Goal: Browse casually: Explore the website without a specific task or goal

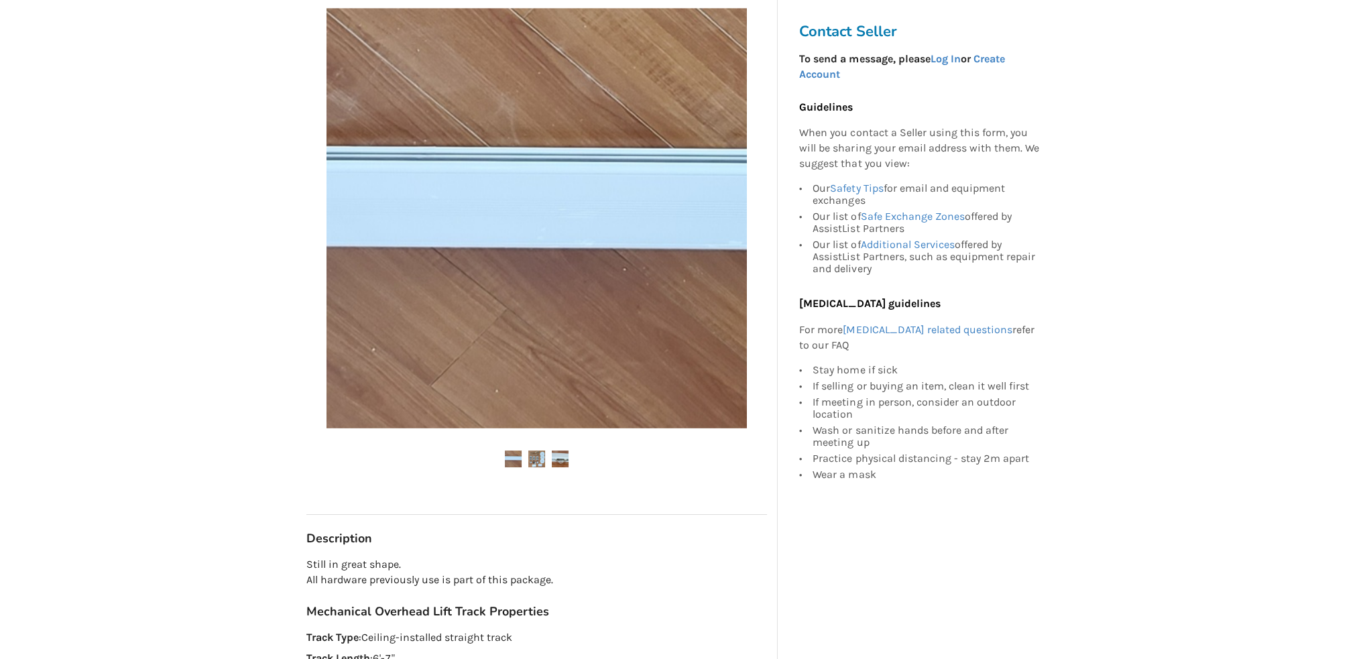
scroll to position [335, 0]
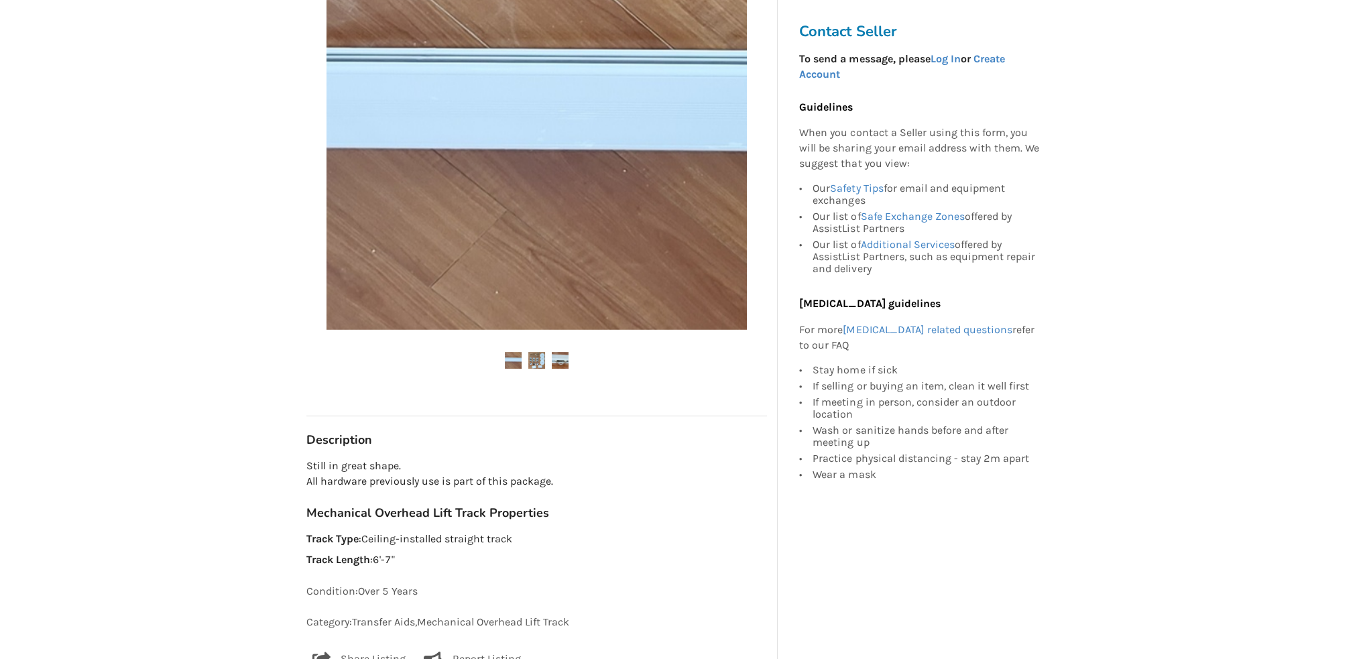
click at [539, 356] on img at bounding box center [536, 360] width 17 height 17
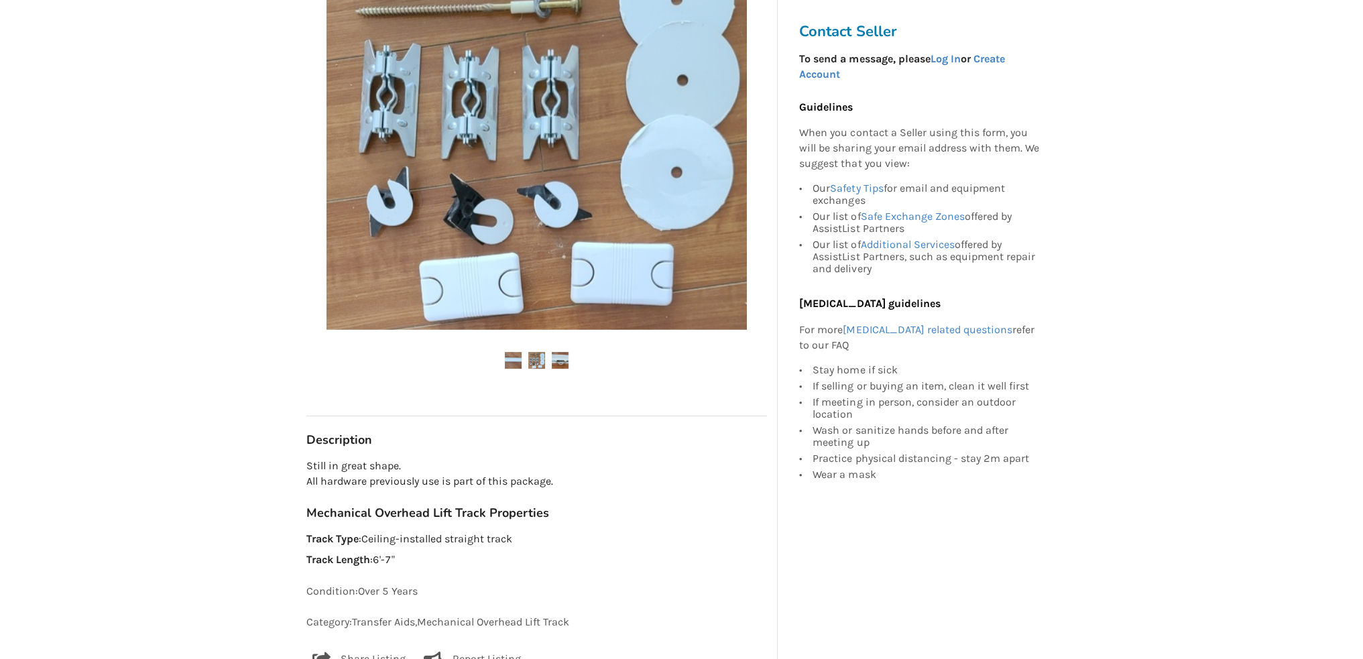
click at [563, 359] on img at bounding box center [560, 360] width 17 height 17
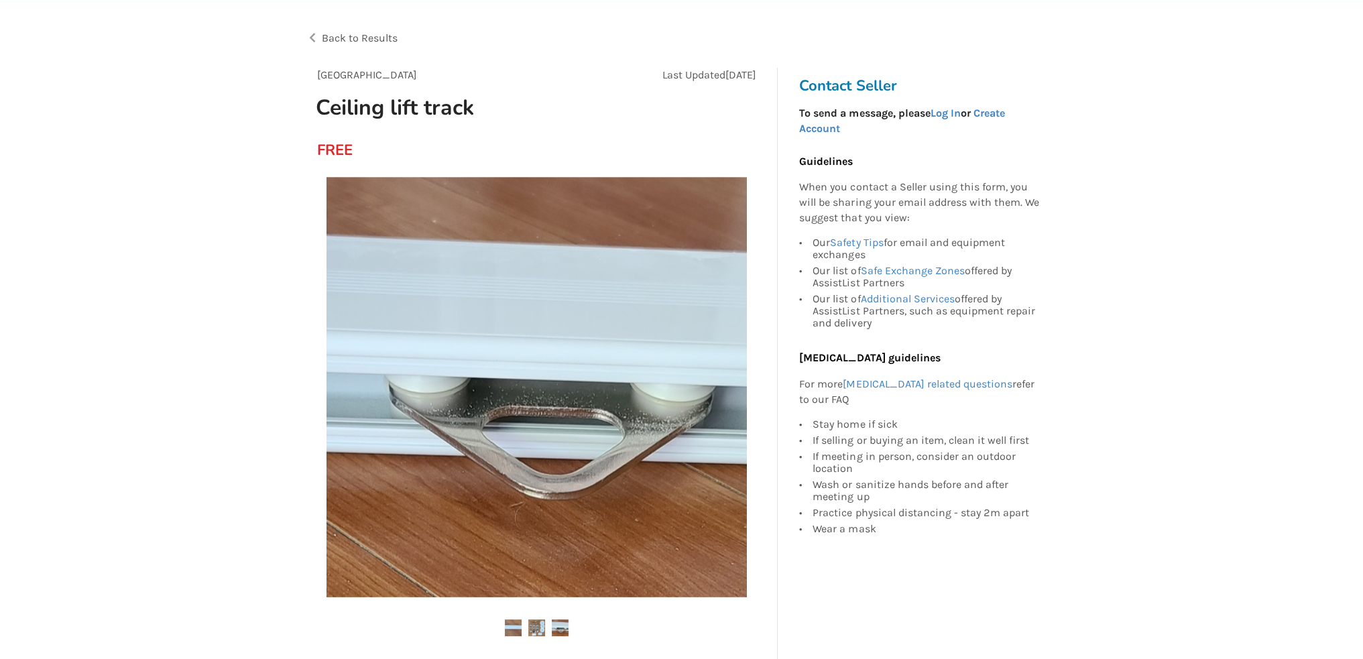
scroll to position [67, 0]
click at [590, 316] on img at bounding box center [536, 388] width 420 height 420
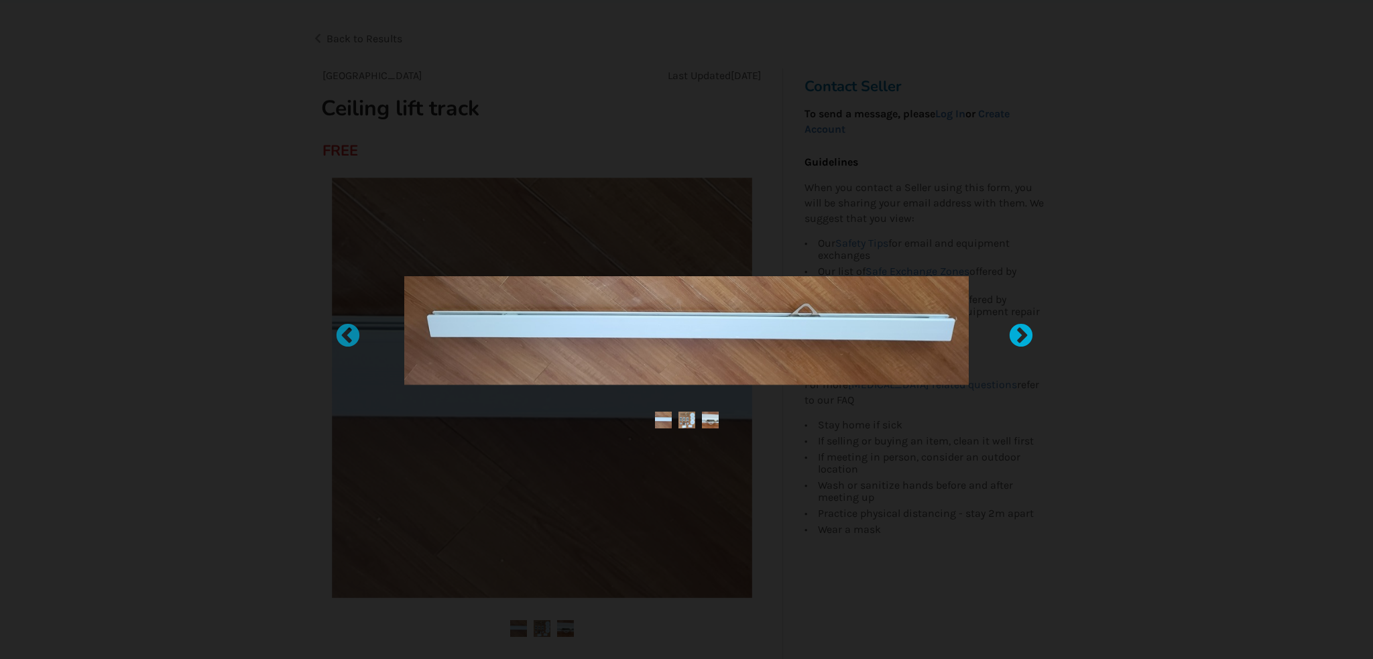
click at [1019, 335] on div at bounding box center [1013, 329] width 13 height 13
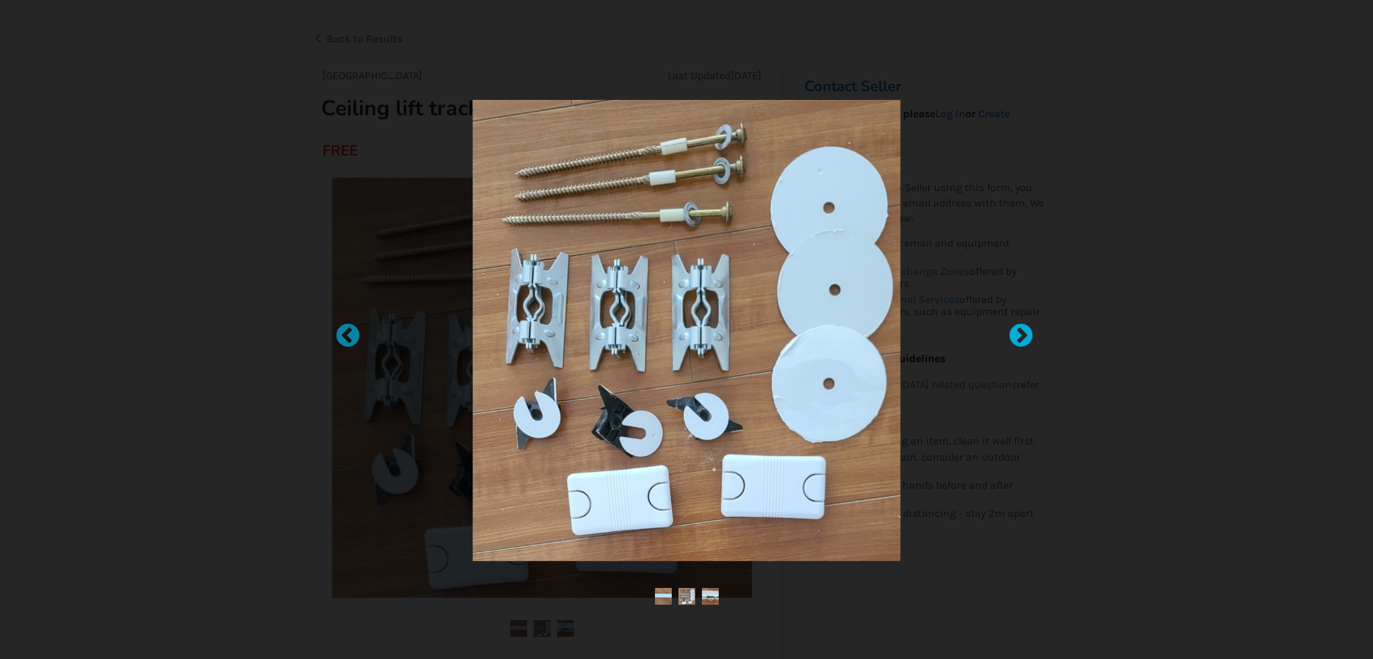
click at [1019, 326] on div at bounding box center [1013, 329] width 13 height 13
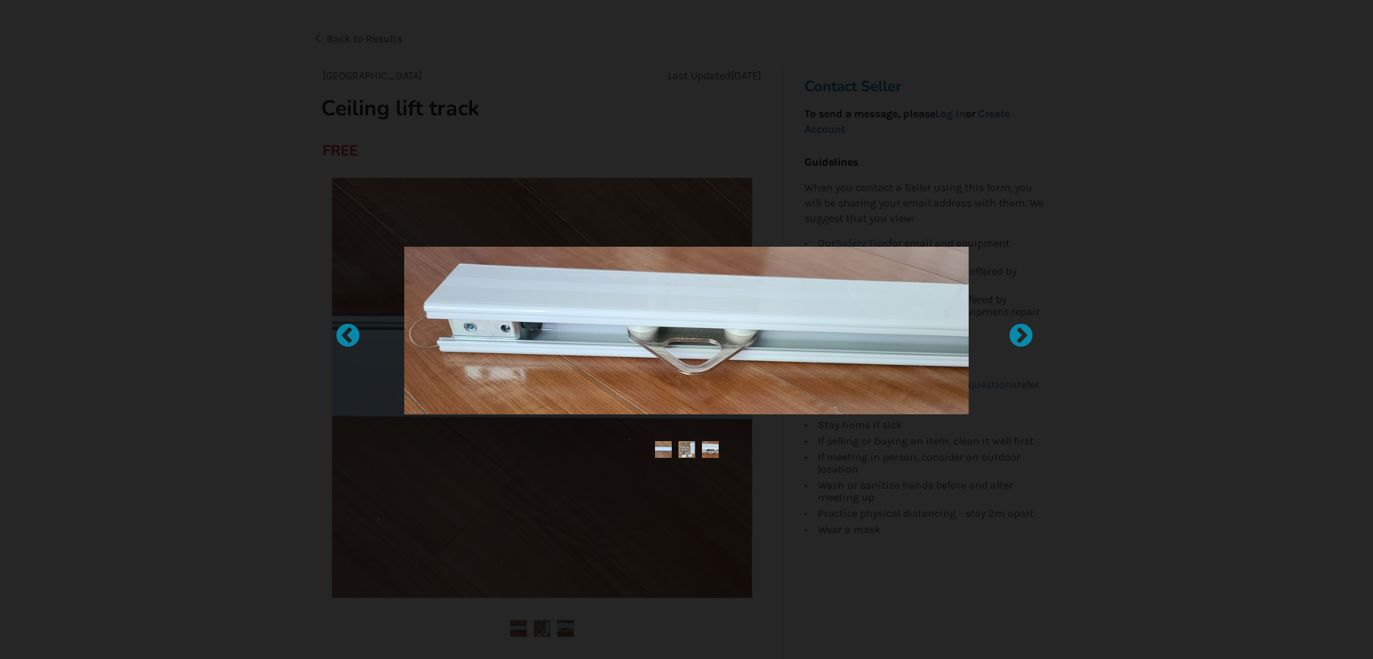
click at [952, 136] on div at bounding box center [686, 329] width 1373 height 659
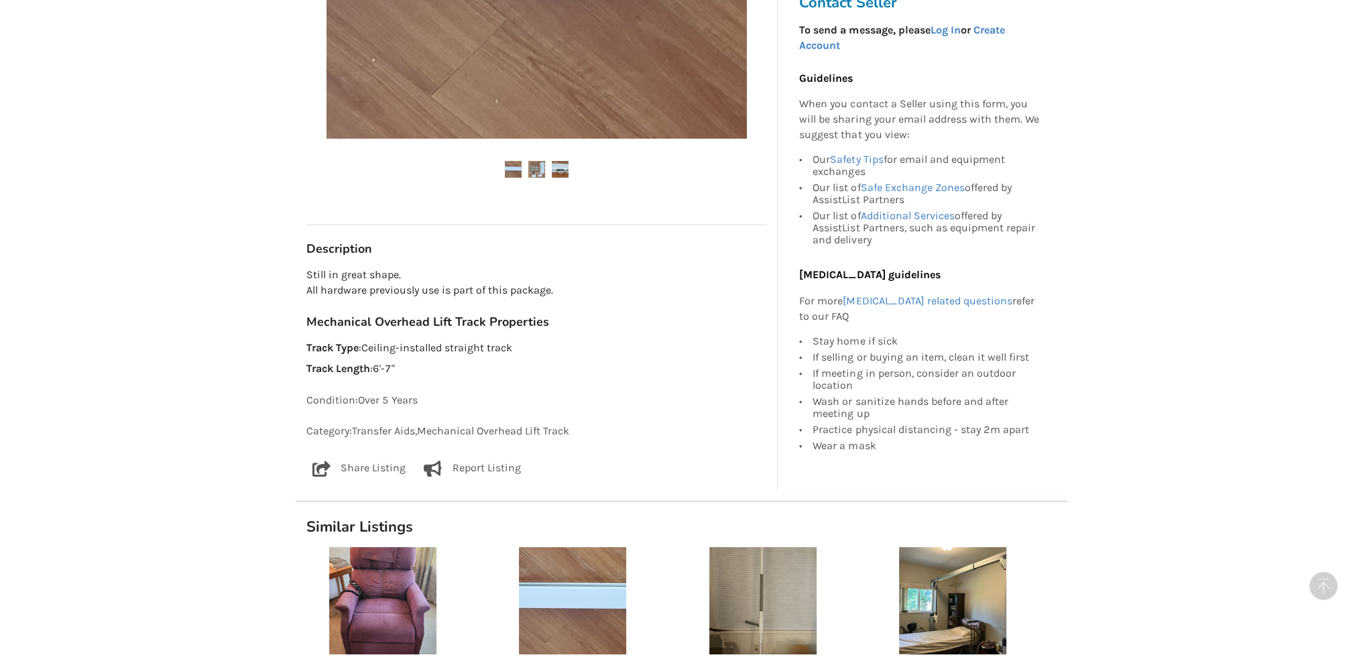
scroll to position [536, 0]
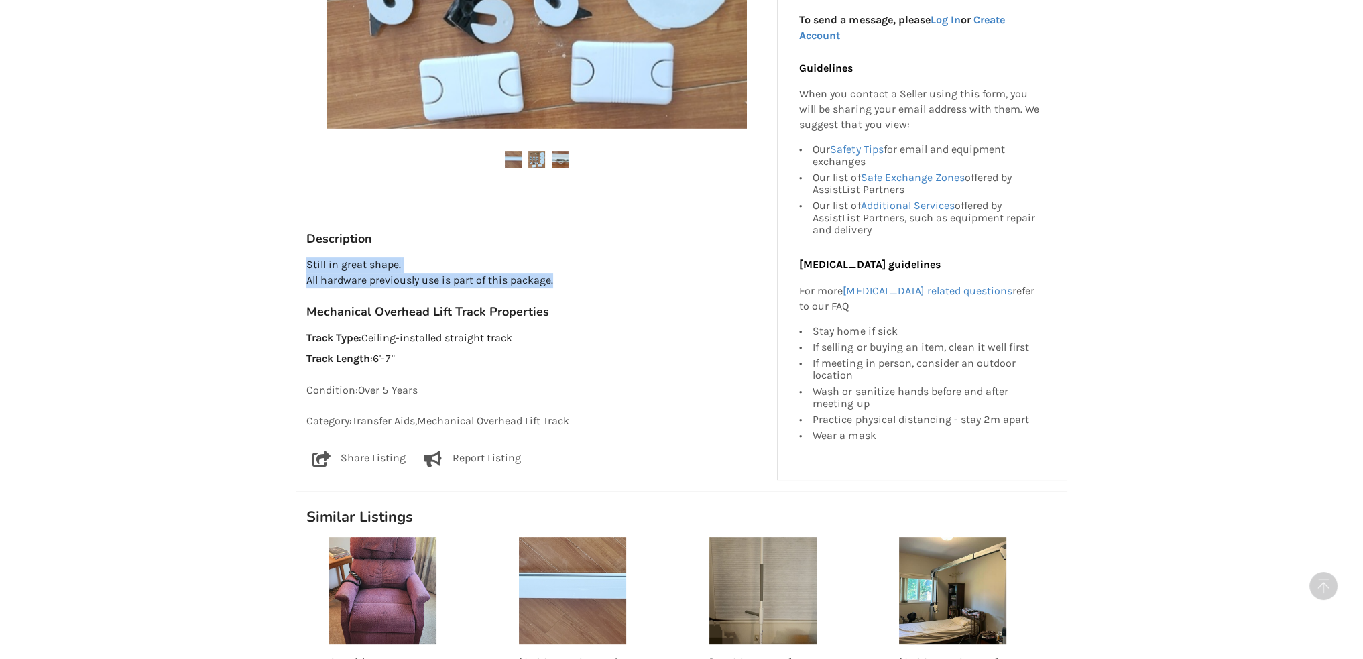
drag, startPoint x: 307, startPoint y: 261, endPoint x: 560, endPoint y: 277, distance: 253.9
click at [560, 277] on p "Still in great shape. All hardware previously use is part of this package." at bounding box center [536, 272] width 460 height 31
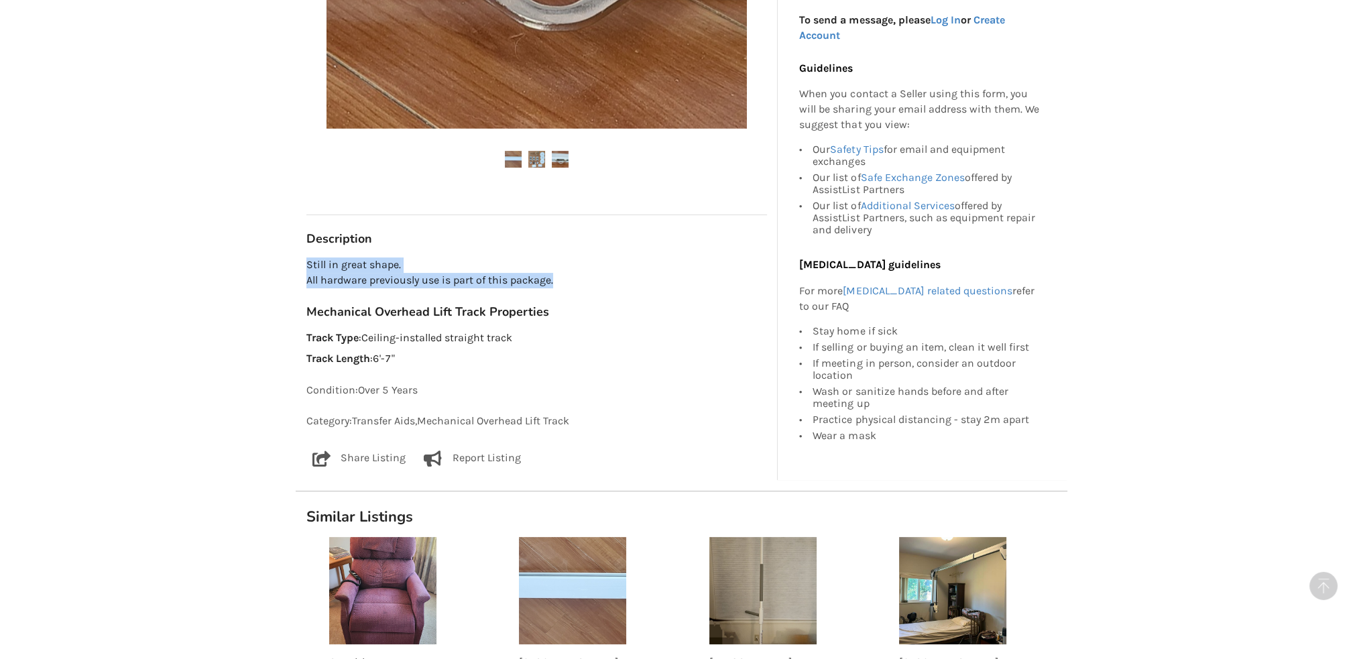
copy p "Still in great shape. All hardware previously use is part of this package."
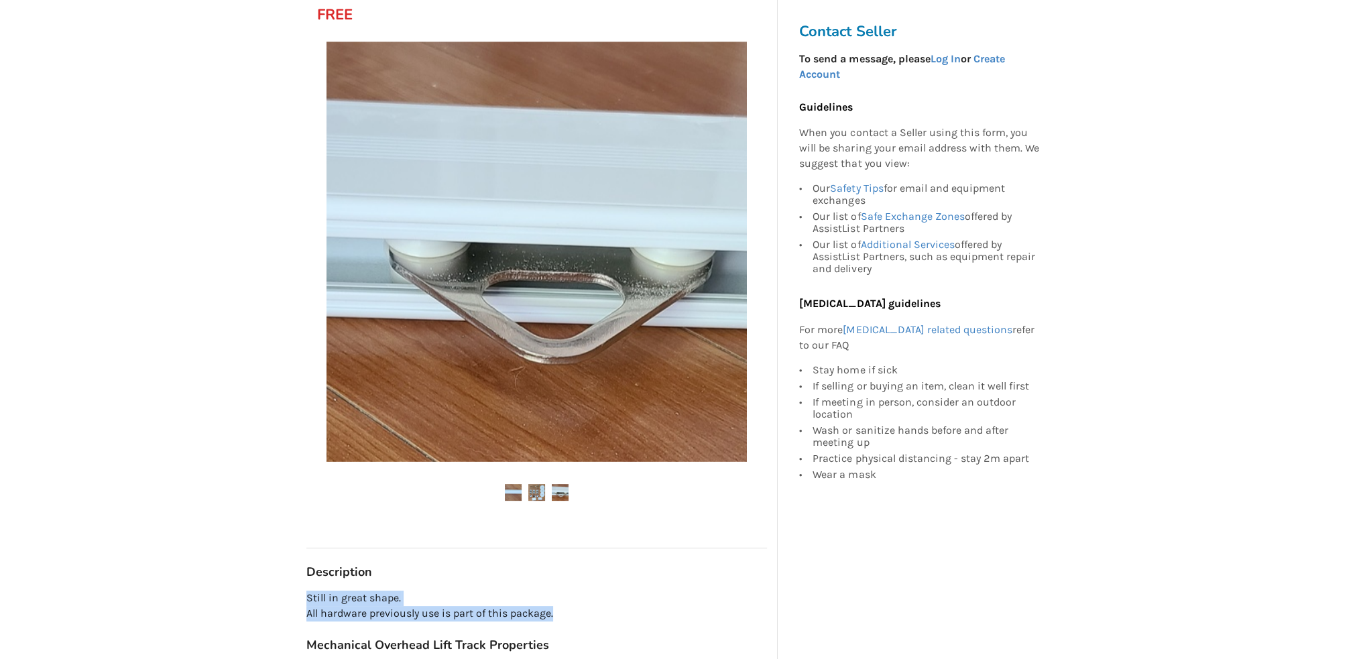
scroll to position [201, 0]
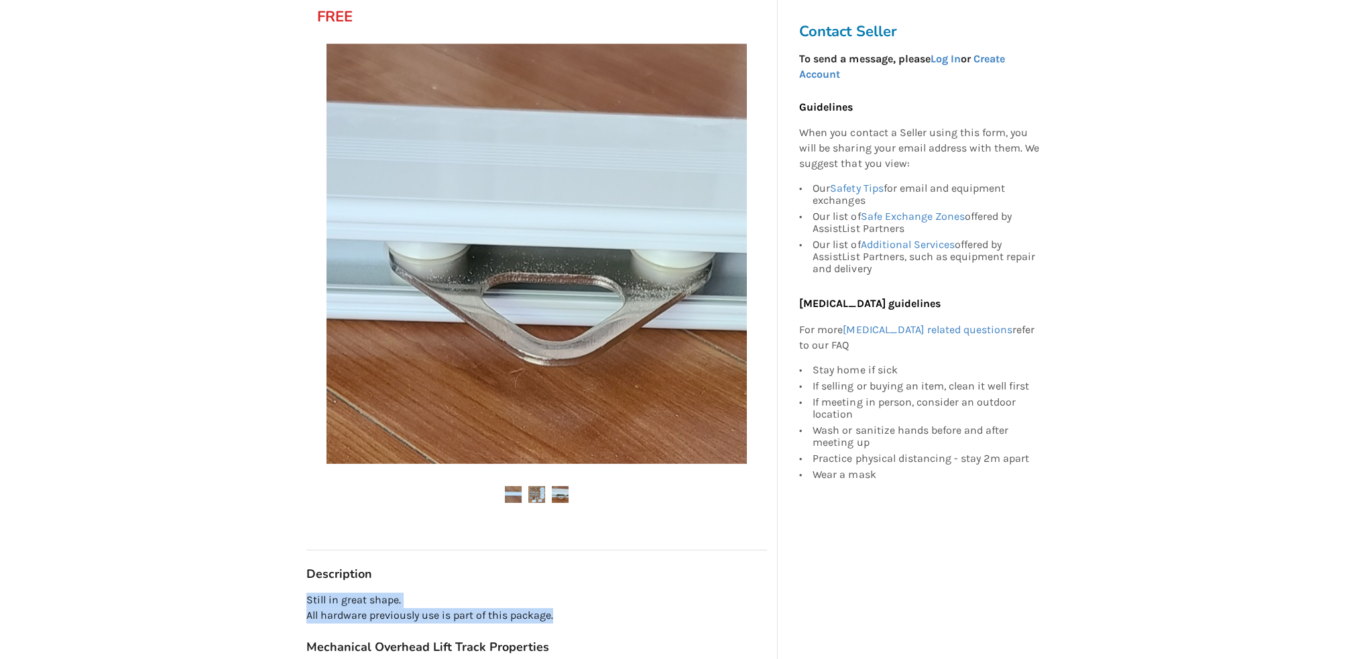
click at [540, 488] on img at bounding box center [536, 494] width 17 height 17
click at [533, 493] on img at bounding box center [536, 494] width 17 height 17
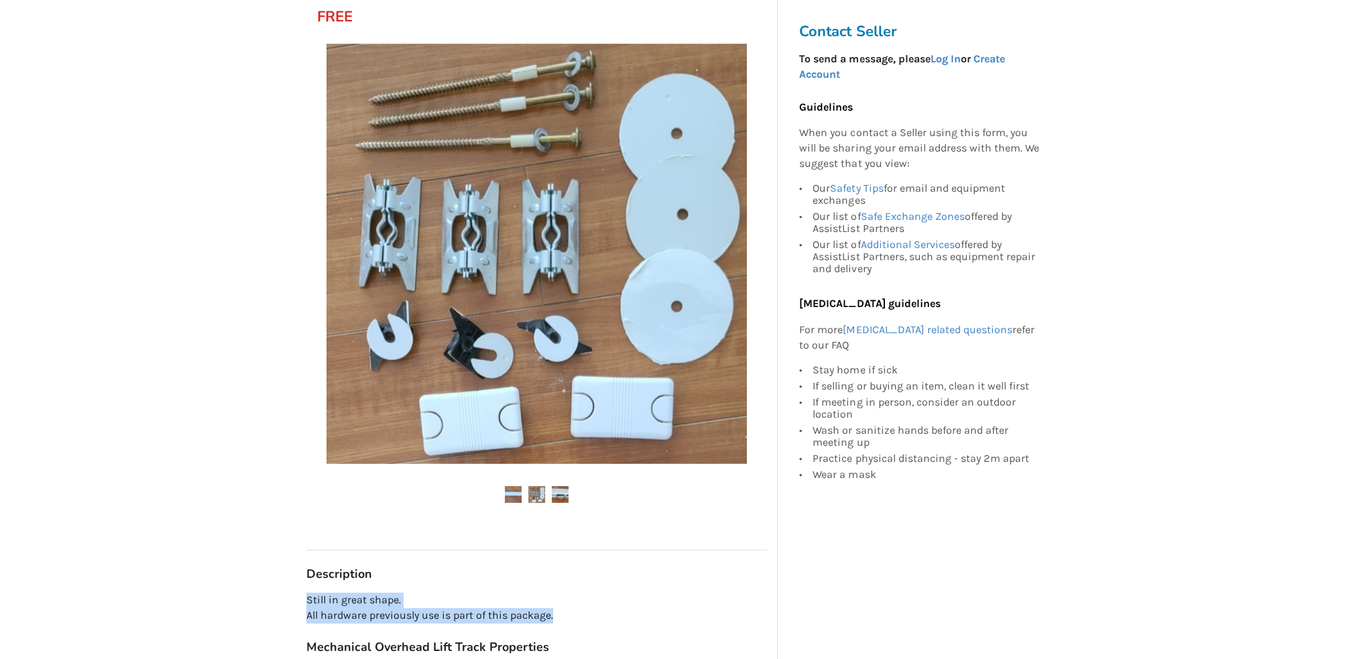
click at [533, 493] on img at bounding box center [536, 494] width 17 height 17
